Goal: Find specific page/section: Find specific page/section

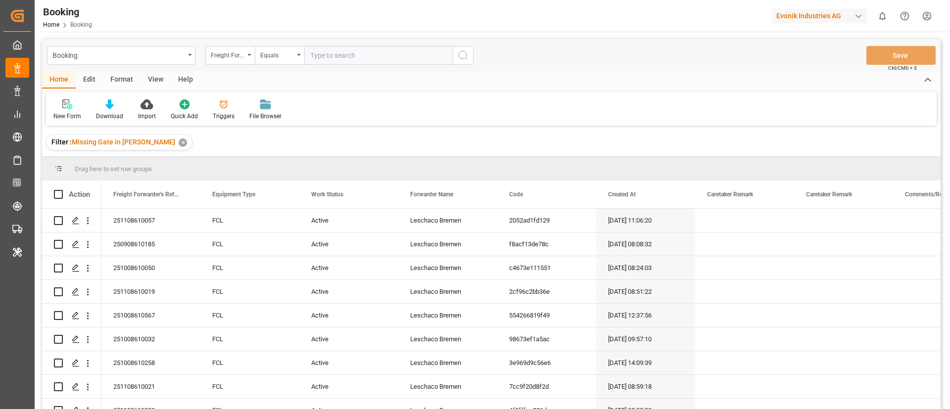
click at [152, 78] on div "View" at bounding box center [156, 80] width 30 height 17
click at [68, 103] on div at bounding box center [62, 104] width 19 height 10
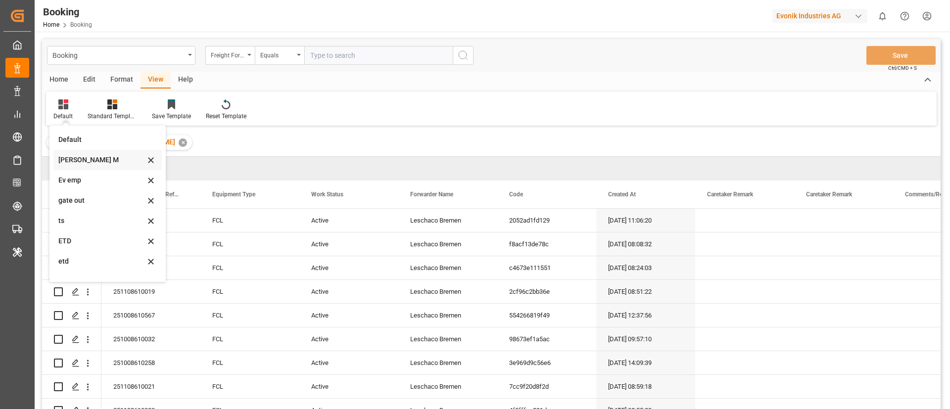
click at [90, 157] on div "[PERSON_NAME] M" at bounding box center [101, 160] width 87 height 10
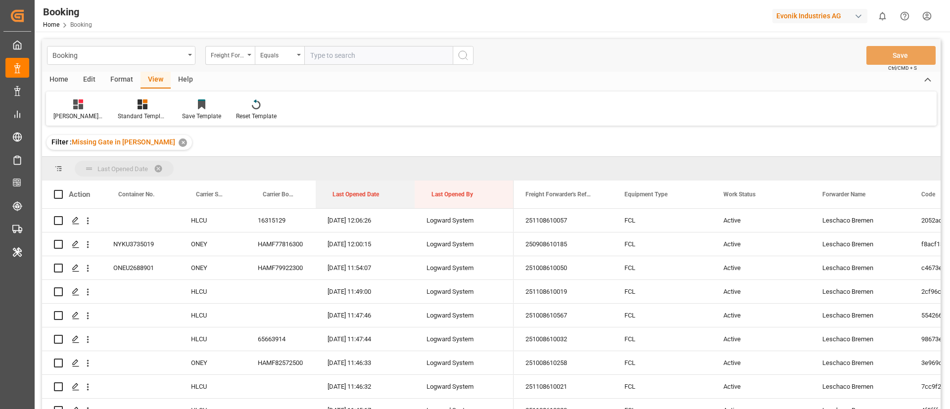
drag, startPoint x: 344, startPoint y: 191, endPoint x: 353, endPoint y: 161, distance: 32.1
